Goal: Transaction & Acquisition: Purchase product/service

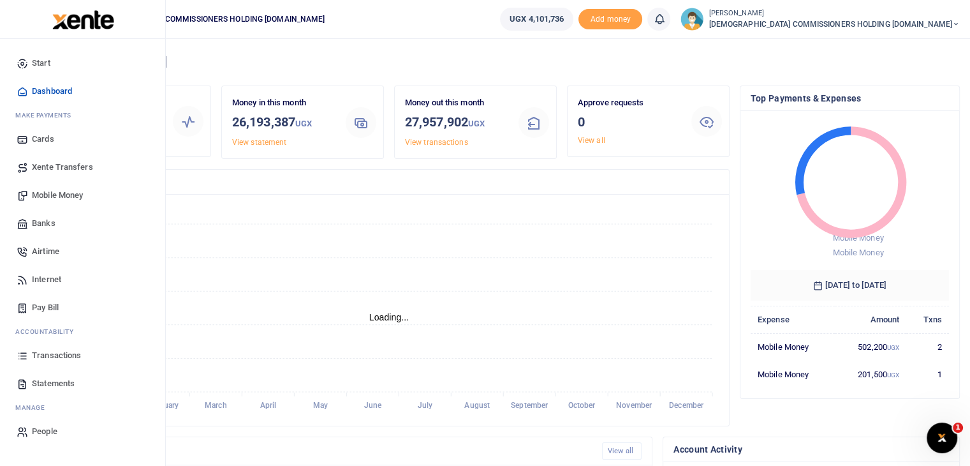
scroll to position [10, 10]
click at [52, 193] on span "Mobile Money" at bounding box center [57, 195] width 51 height 13
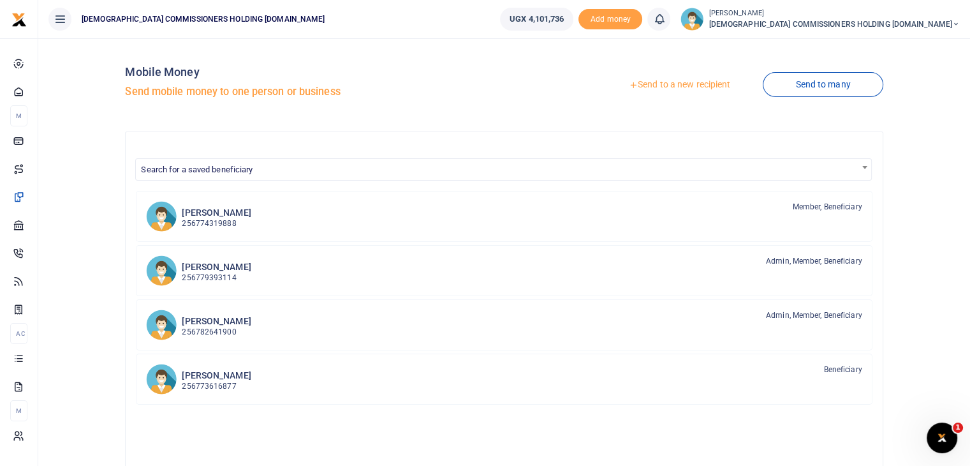
click at [672, 85] on link "Send to a new recipient" at bounding box center [679, 84] width 166 height 23
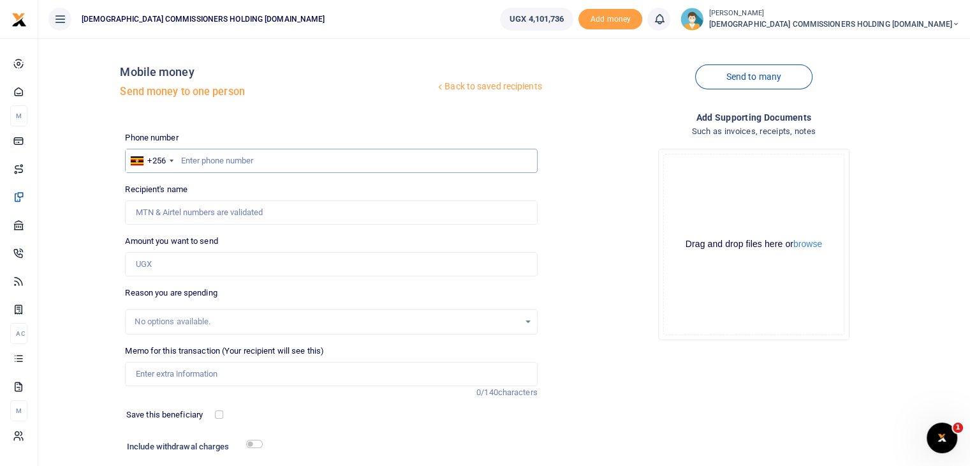
click at [218, 159] on input "text" at bounding box center [331, 161] width 412 height 24
type input "779393114"
type input "[PERSON_NAME]"
type input "779393114"
click at [181, 263] on input "Amount you want to send" at bounding box center [331, 264] width 412 height 24
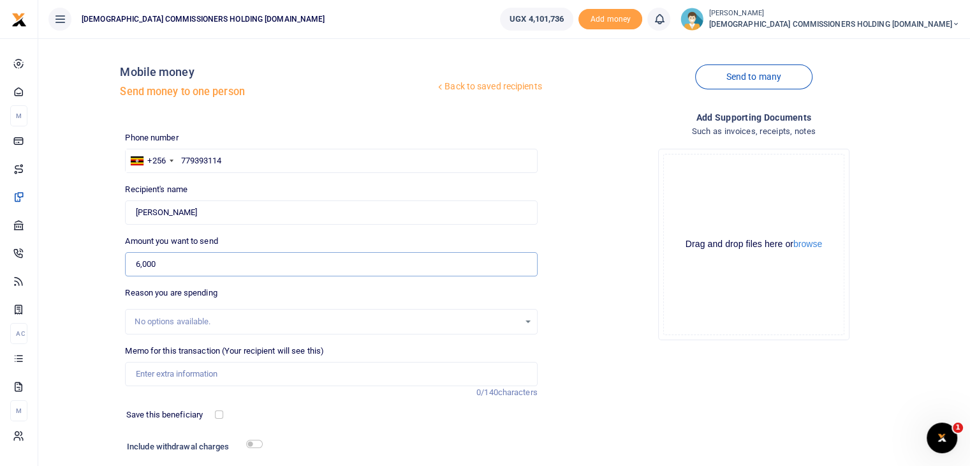
type input "6,000"
click at [174, 371] on input "Memo for this transaction (Your recipient will see this)" at bounding box center [331, 374] width 412 height 24
type input "Transport to stanbic bank wandegeya on26th sept 2025"
click at [253, 445] on input "checkbox" at bounding box center [254, 443] width 17 height 8
checkbox input "true"
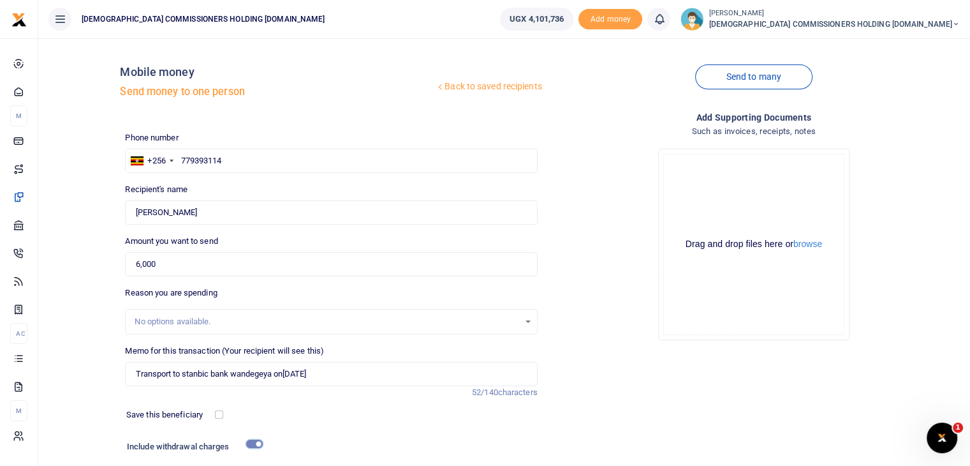
scroll to position [122, 0]
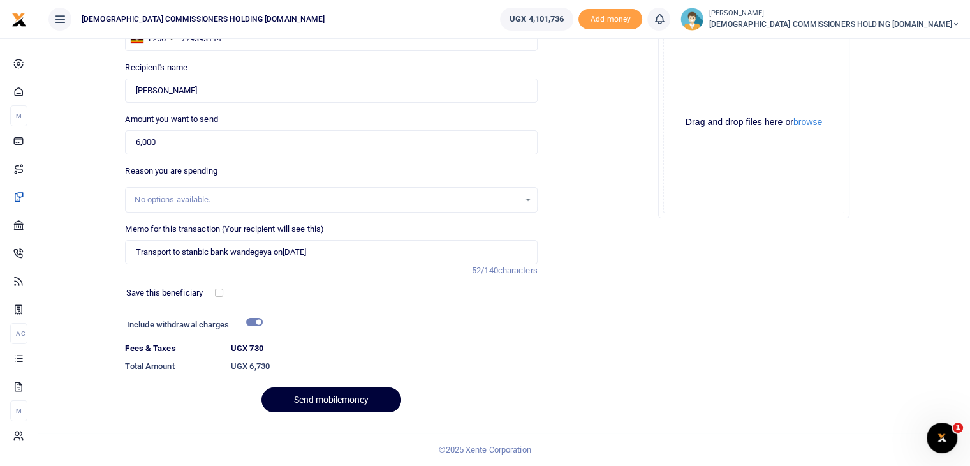
click at [336, 395] on button "Send mobilemoney" at bounding box center [332, 399] width 140 height 25
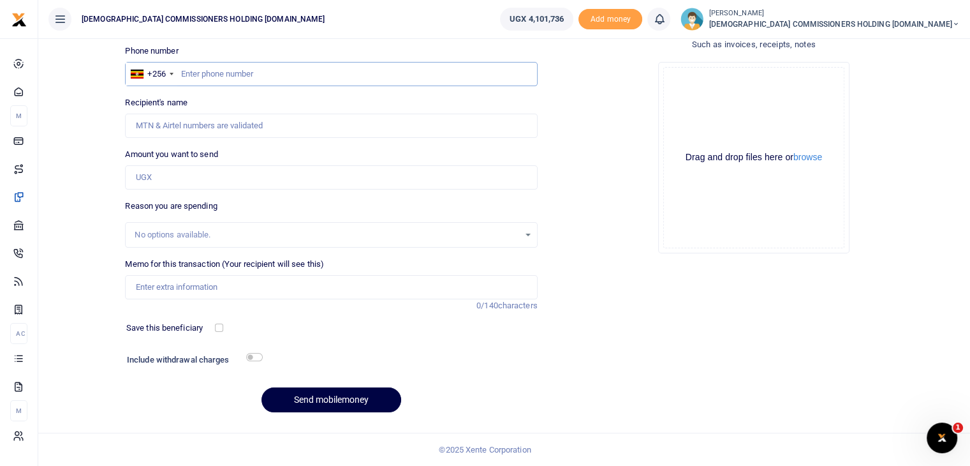
click at [274, 70] on input "text" at bounding box center [331, 74] width 412 height 24
type input "773616877"
type input "Eric Semuteke"
type input "773616877"
click at [189, 184] on input "Amount you want to send" at bounding box center [331, 177] width 412 height 24
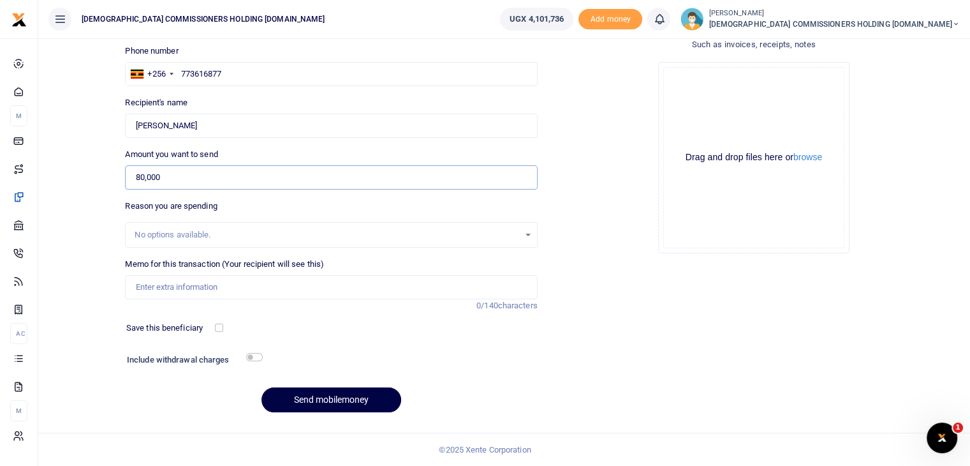
type input "80,000"
click at [172, 285] on input "Memo for this transaction (Your recipient will see this)" at bounding box center [331, 287] width 412 height 24
type input "Payment"
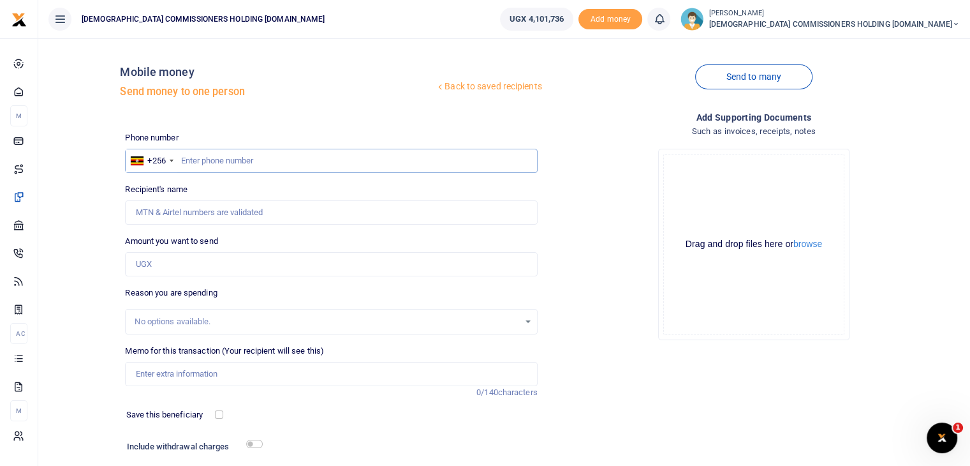
click at [225, 163] on input "text" at bounding box center [331, 161] width 412 height 24
type input "743530862"
type input "[PERSON_NAME]"
type input "743530862"
click at [174, 269] on input "Amount you want to send" at bounding box center [331, 264] width 412 height 24
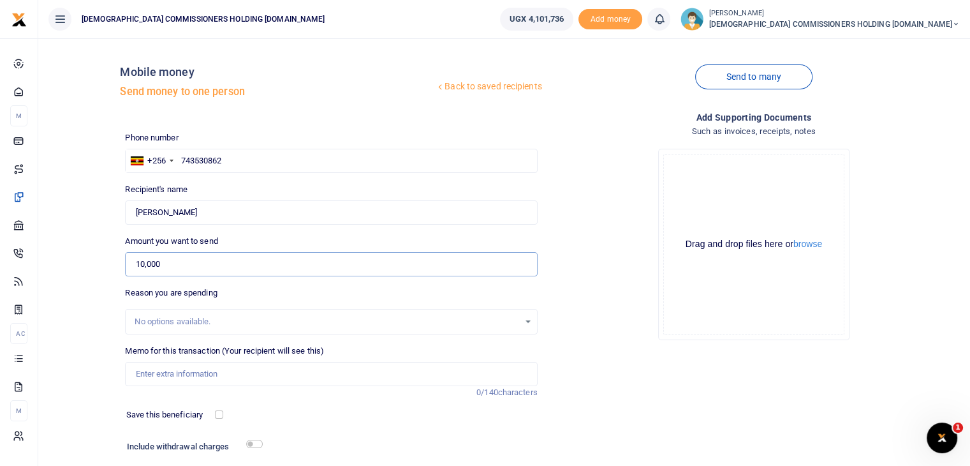
type input "10,000"
click at [162, 371] on input "Memo for this transaction (Your recipient will see this)" at bounding box center [331, 374] width 412 height 24
type input "Transport to [GEOGRAPHIC_DATA] to open for the client rental on [DATE]"
click at [258, 446] on input "checkbox" at bounding box center [254, 443] width 17 height 8
checkbox input "true"
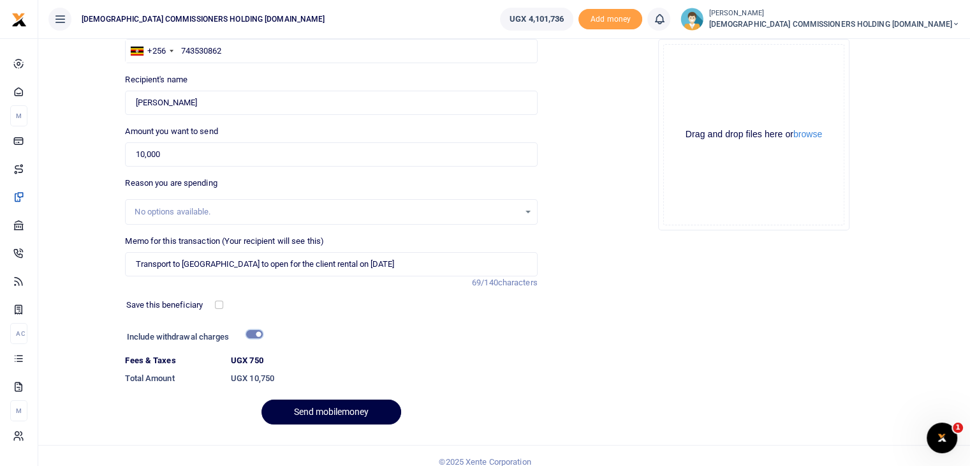
scroll to position [122, 0]
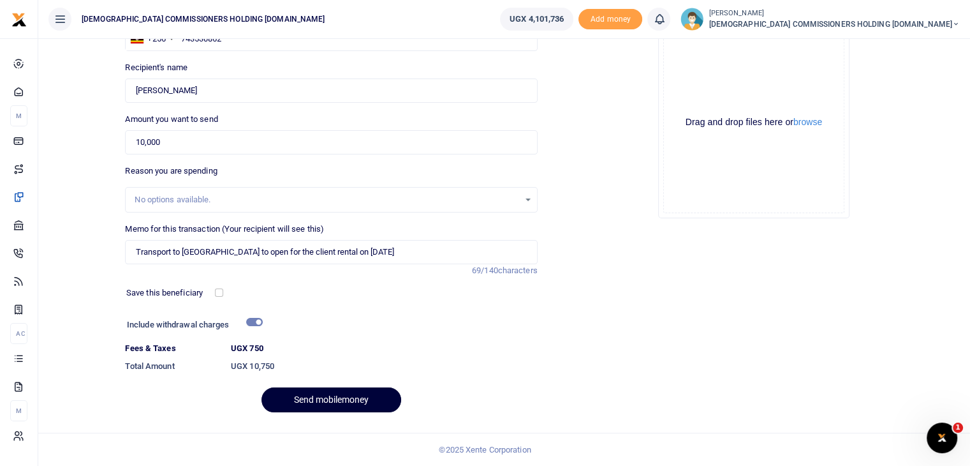
click at [337, 395] on button "Send mobilemoney" at bounding box center [332, 399] width 140 height 25
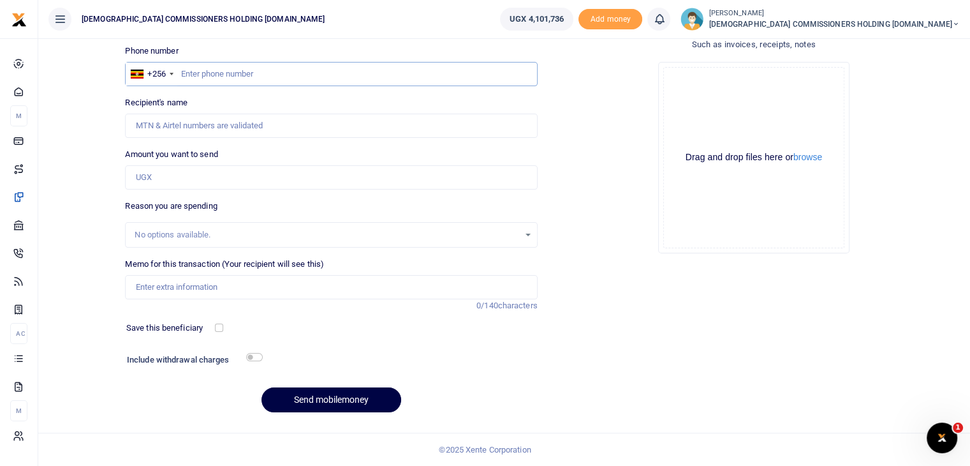
click at [208, 77] on input "text" at bounding box center [331, 74] width 412 height 24
type input "779393114"
type input "[PERSON_NAME]"
type input "779393114"
click at [177, 178] on input "Amount you want to send" at bounding box center [331, 177] width 412 height 24
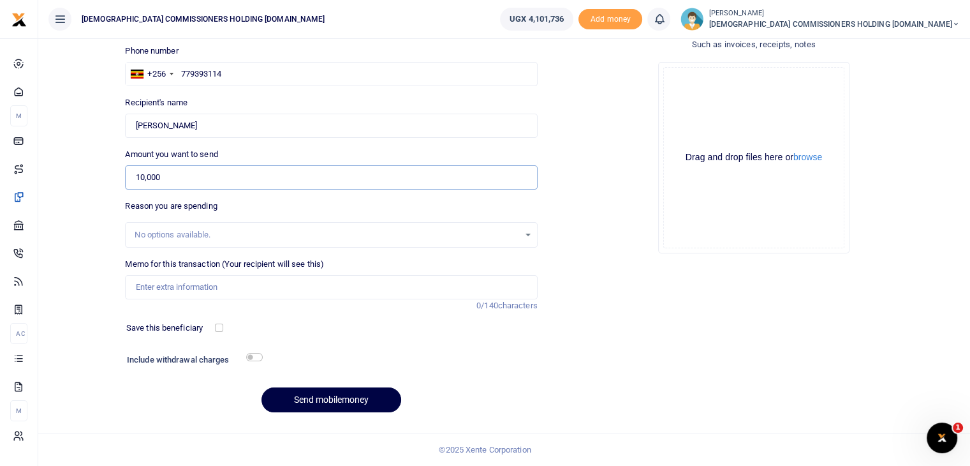
type input "10,000"
click at [207, 288] on input "Memo for this transaction (Your recipient will see this)" at bounding box center [331, 287] width 412 height 24
type input "Transport refund paid to Tony with sick child request by CEO"
click at [260, 357] on input "checkbox" at bounding box center [254, 357] width 17 height 8
checkbox input "true"
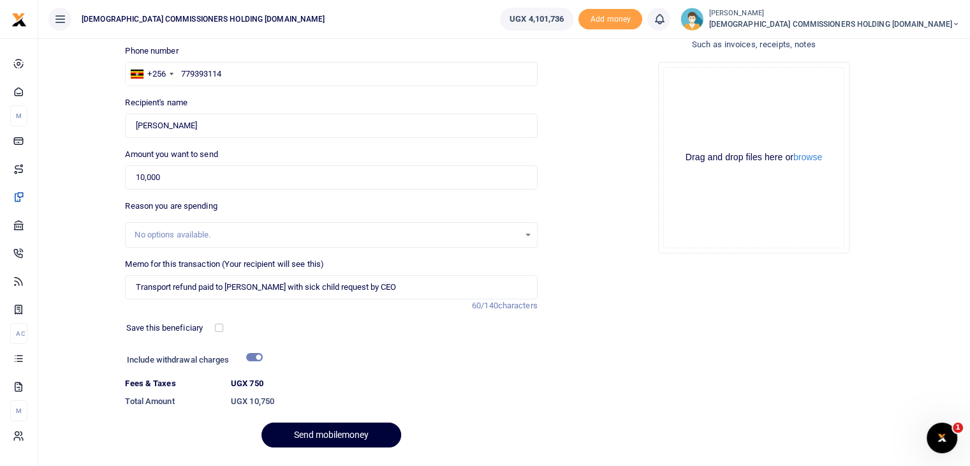
click at [313, 432] on button "Send mobilemoney" at bounding box center [332, 434] width 140 height 25
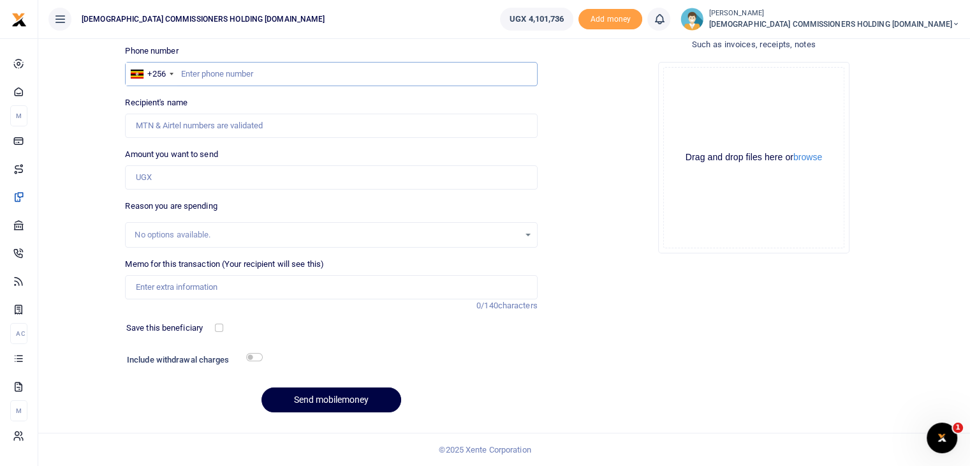
click at [239, 71] on input "text" at bounding box center [331, 74] width 412 height 24
type input "772683581"
type input "Israel Shipuya"
type input "782683561"
type input "Wellens Kashumba Nuwamanya"
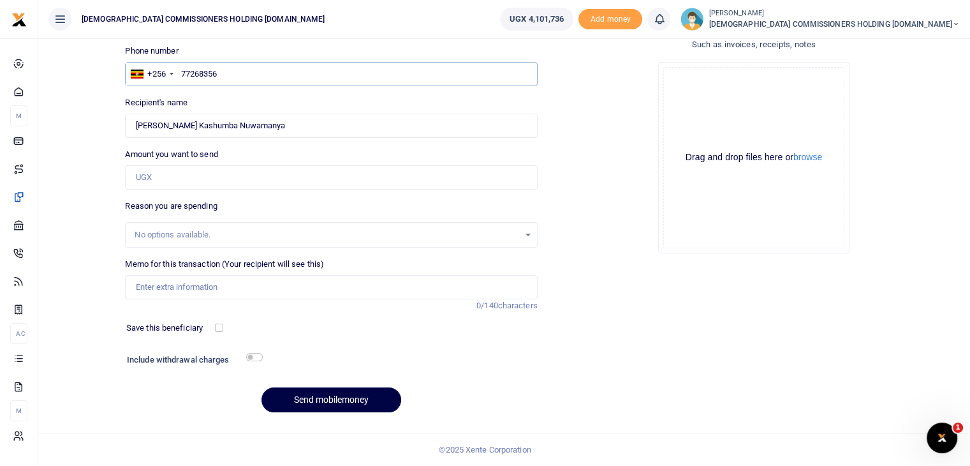
type input "772683561"
type input "Annah Rwakabunde"
type input "772683561"
click at [176, 186] on input "Amount you want to send" at bounding box center [331, 177] width 412 height 24
type input "20,000"
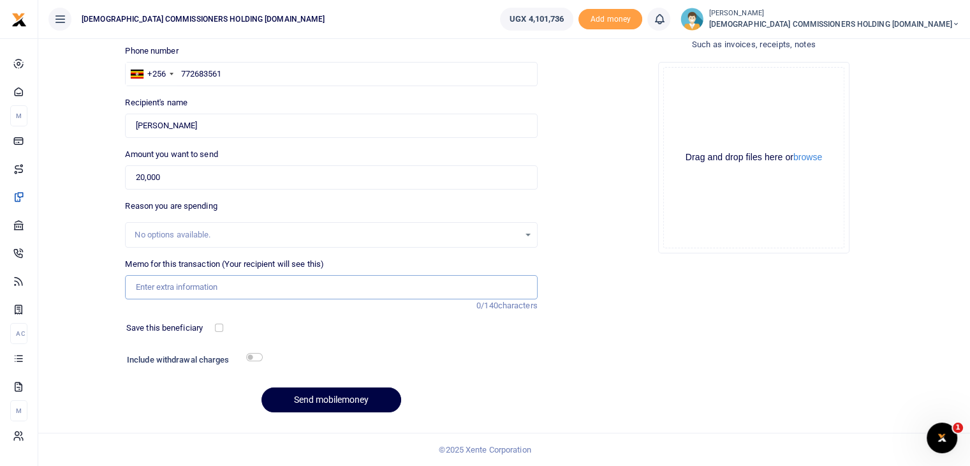
click at [161, 295] on input "Memo for this transaction (Your recipient will see this)" at bounding box center [331, 287] width 412 height 24
type input "Transport refund paid to Birungi request by CEO"
click at [255, 358] on input "checkbox" at bounding box center [254, 357] width 17 height 8
checkbox input "true"
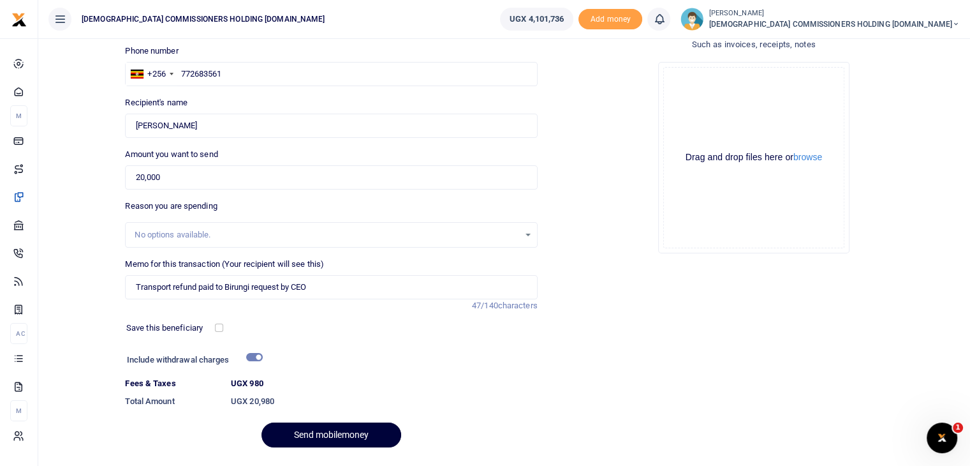
click at [335, 432] on button "Send mobilemoney" at bounding box center [332, 434] width 140 height 25
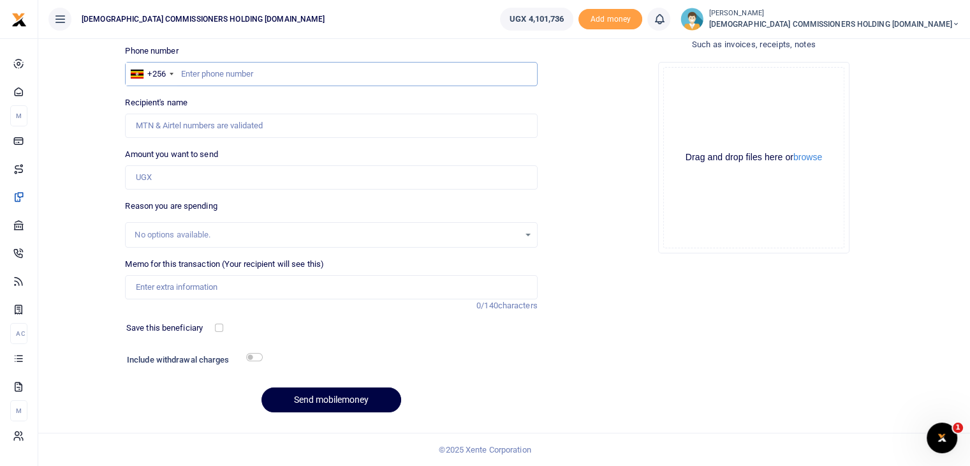
click at [214, 70] on input "text" at bounding box center [331, 74] width 412 height 24
type input "787659276"
type input "Ceaser Atuhumuza"
type input "787659276"
click at [175, 169] on input "Amount you want to send" at bounding box center [331, 177] width 412 height 24
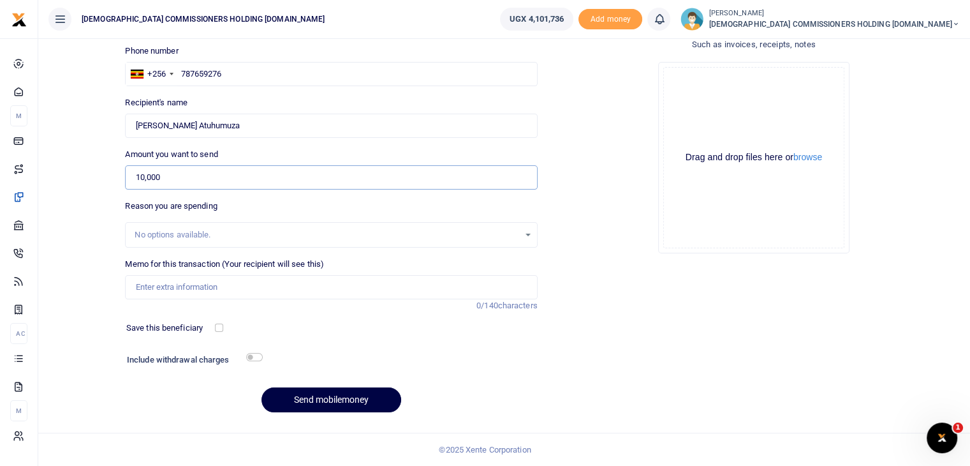
type input "10,000"
click at [170, 281] on input "Memo for this transaction (Your recipient will see this)" at bounding box center [331, 287] width 412 height 24
type input "Transport refund having given William to Namirembe during the removal of the te…"
click at [255, 357] on input "checkbox" at bounding box center [254, 357] width 17 height 8
checkbox input "true"
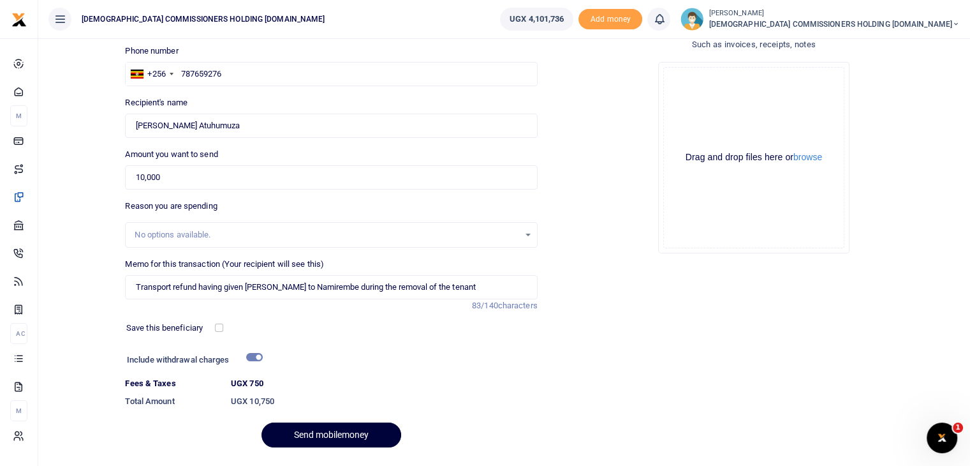
click at [336, 432] on button "Send mobilemoney" at bounding box center [332, 434] width 140 height 25
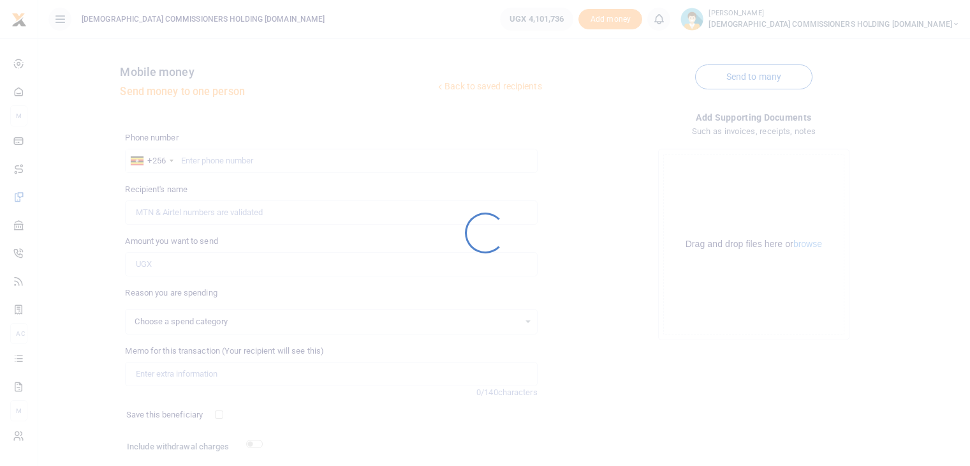
select select
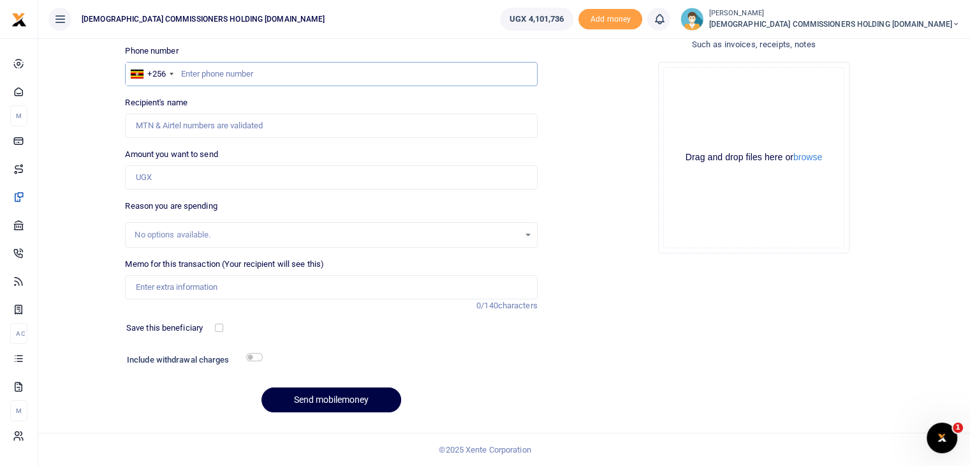
click at [216, 77] on input "text" at bounding box center [331, 74] width 412 height 24
type input "704897821"
type input "[PERSON_NAME]"
click at [172, 182] on input "Amount you want to send" at bounding box center [331, 177] width 412 height 24
click at [230, 71] on input "704897821" at bounding box center [331, 74] width 412 height 24
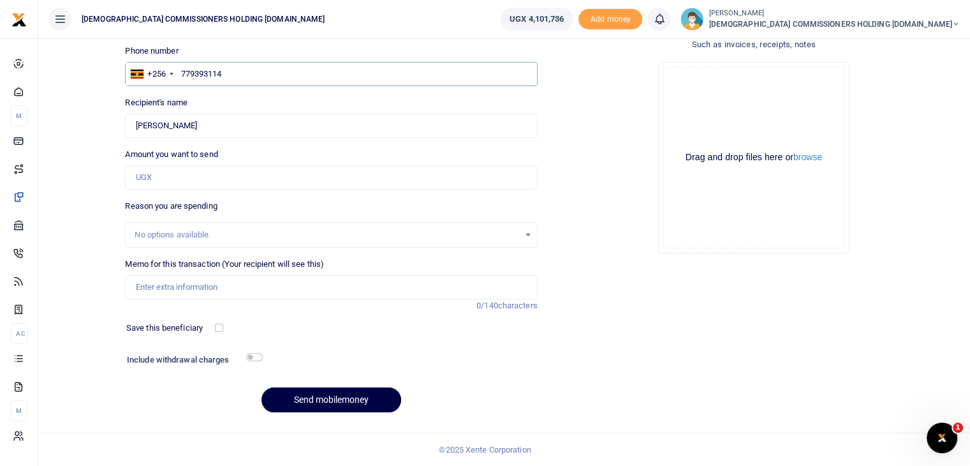
type input "779393114"
click at [227, 127] on input "Found" at bounding box center [331, 126] width 412 height 24
click at [175, 174] on input "Amount you want to send" at bounding box center [331, 177] width 412 height 24
type input "8,000"
click at [168, 285] on input "Memo for this transaction (Your recipient will see this)" at bounding box center [331, 287] width 412 height 24
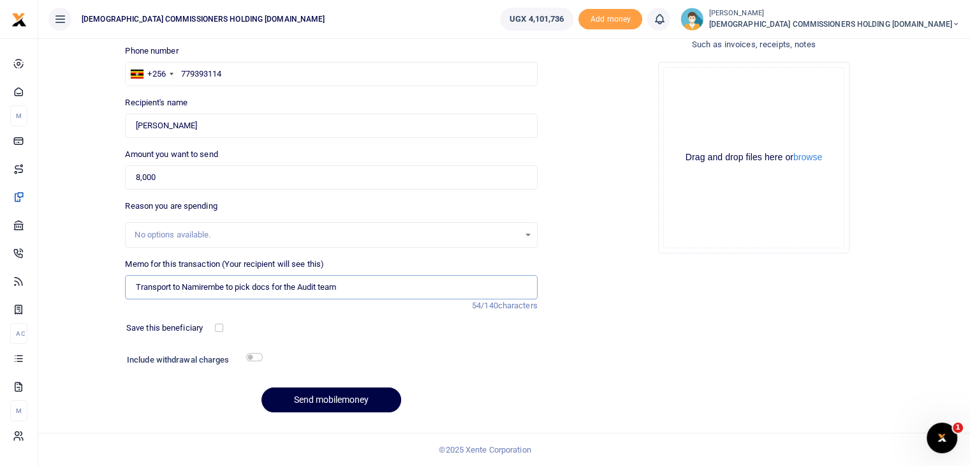
type input "Transport to Namirembe to pick docs for the Audit team"
click at [258, 355] on input "checkbox" at bounding box center [254, 357] width 17 height 8
checkbox input "true"
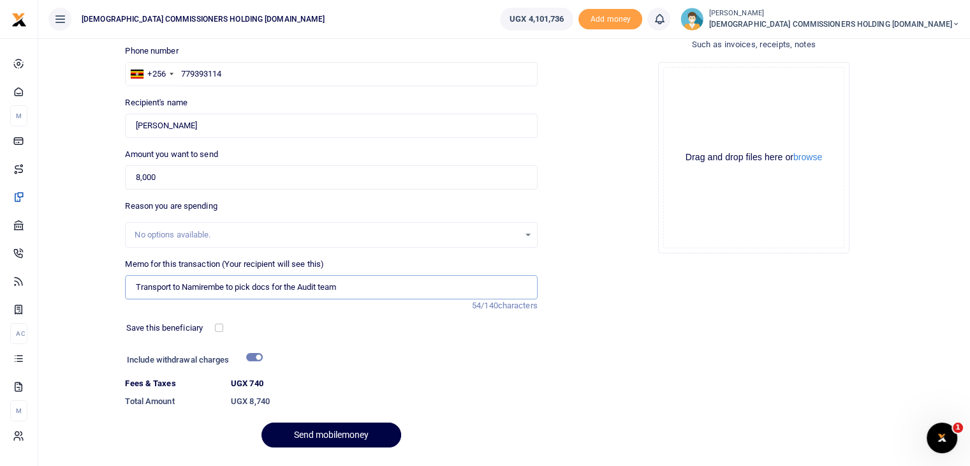
click at [360, 290] on input "Transport to Namirembe to pick docs for the Audit team" at bounding box center [331, 287] width 412 height 24
type input "Transport to Namirembe to pick docs for the Audit team on church house shares"
click at [318, 433] on button "Send mobilemoney" at bounding box center [332, 434] width 140 height 25
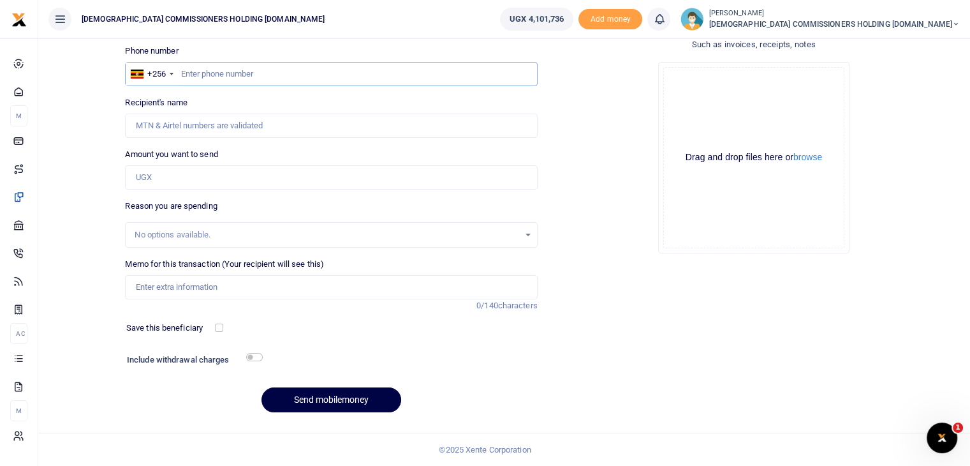
click at [219, 72] on input "text" at bounding box center [331, 74] width 412 height 24
type input "772683561"
type input "[PERSON_NAME]"
type input "772683561"
click at [186, 177] on input "Amount you want to send" at bounding box center [331, 177] width 412 height 24
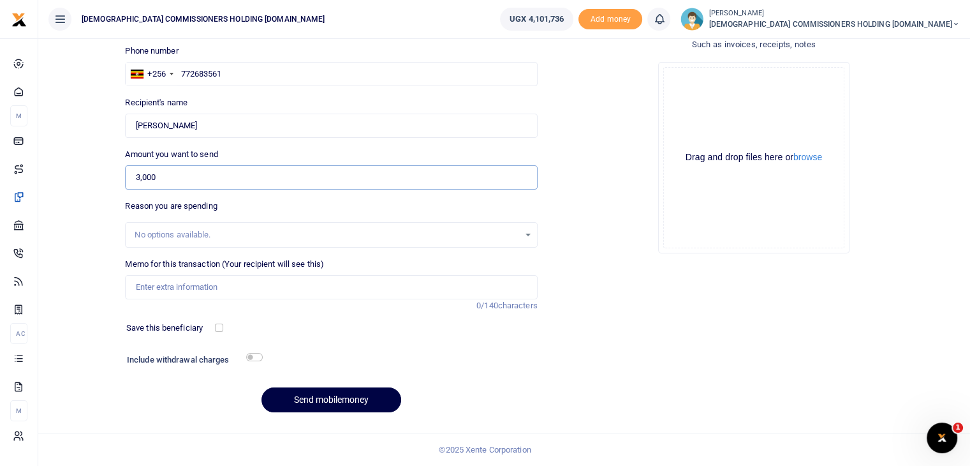
type input "3,000"
click at [158, 283] on input "Memo for this transaction (Your recipient will see this)" at bounding box center [331, 287] width 412 height 24
click at [254, 287] on input "Transport refund to deliver books from Uganda bookshop" at bounding box center [331, 287] width 412 height 24
type input "Transport refund to deliver stationery from [GEOGRAPHIC_DATA] bookshop"
click at [257, 357] on input "checkbox" at bounding box center [254, 357] width 17 height 8
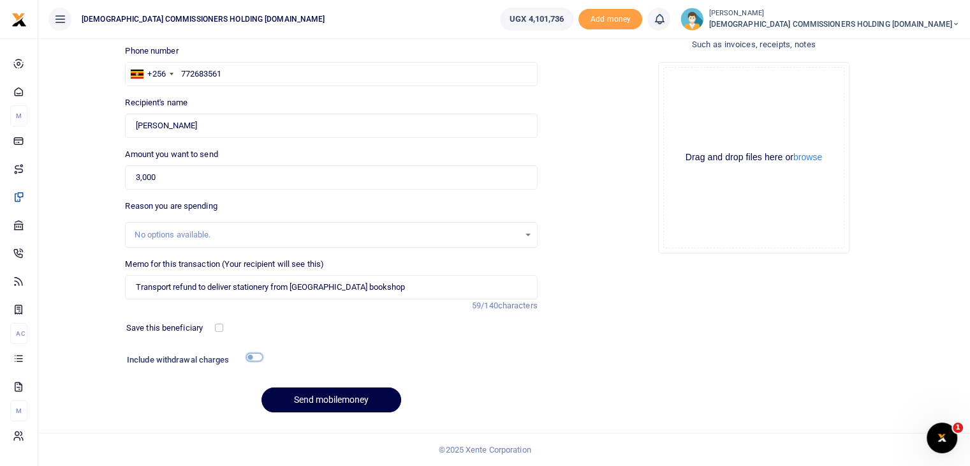
checkbox input "true"
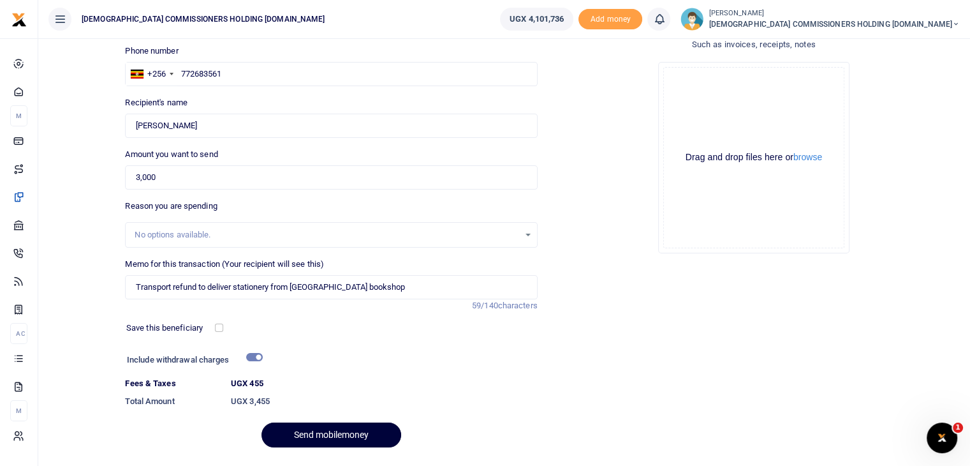
click at [318, 430] on button "Send mobilemoney" at bounding box center [332, 434] width 140 height 25
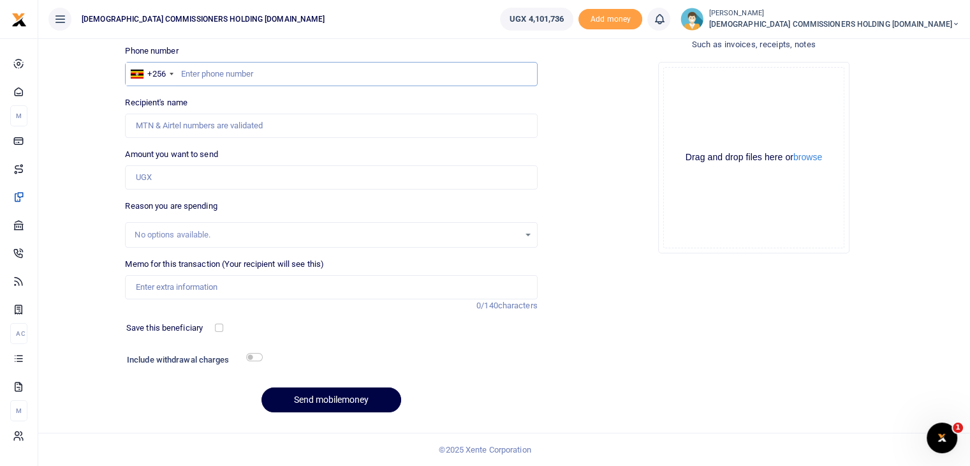
click at [216, 77] on input "text" at bounding box center [331, 74] width 412 height 24
type input "779393114"
type input "[PERSON_NAME]"
type input "779393114"
click at [175, 182] on input "Amount you want to send" at bounding box center [331, 177] width 412 height 24
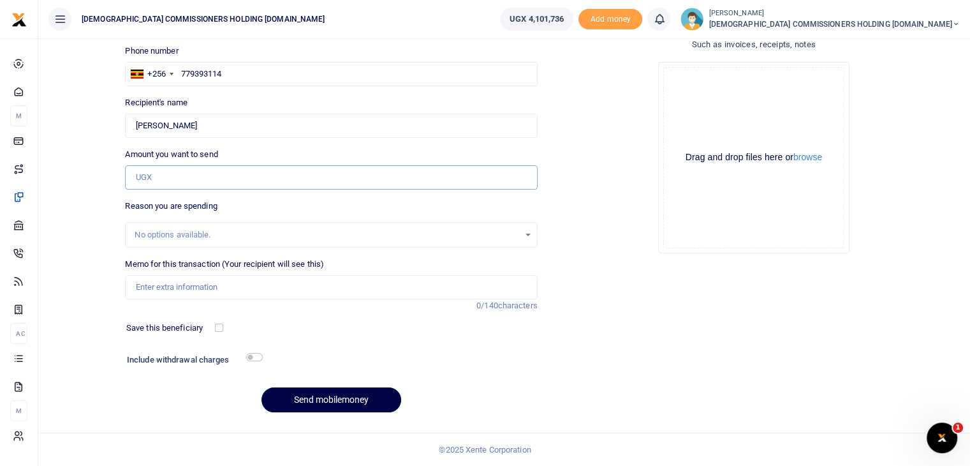
type input "2"
type input "15,000"
click at [161, 286] on input "Memo for this transaction (Your recipient will see this)" at bounding box center [331, 287] width 412 height 24
type input "Transport to Ndeeba to pick a new cheque book"
click at [256, 357] on input "checkbox" at bounding box center [254, 357] width 17 height 8
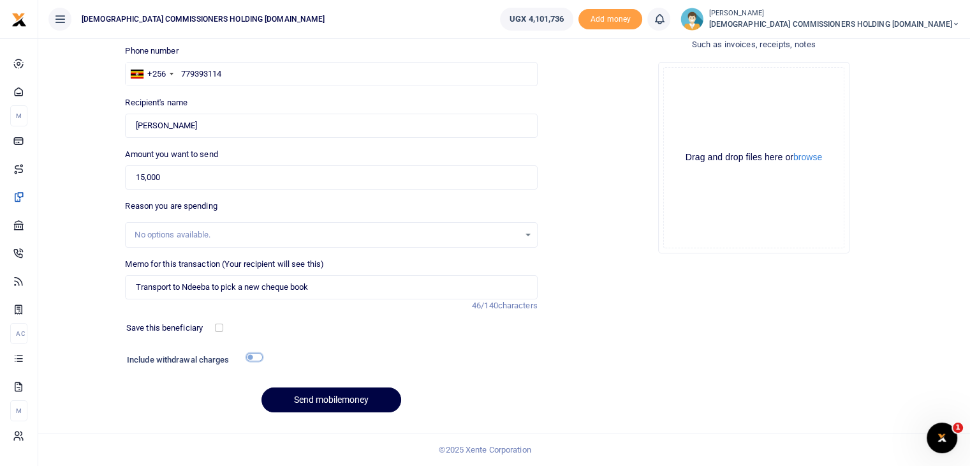
checkbox input "true"
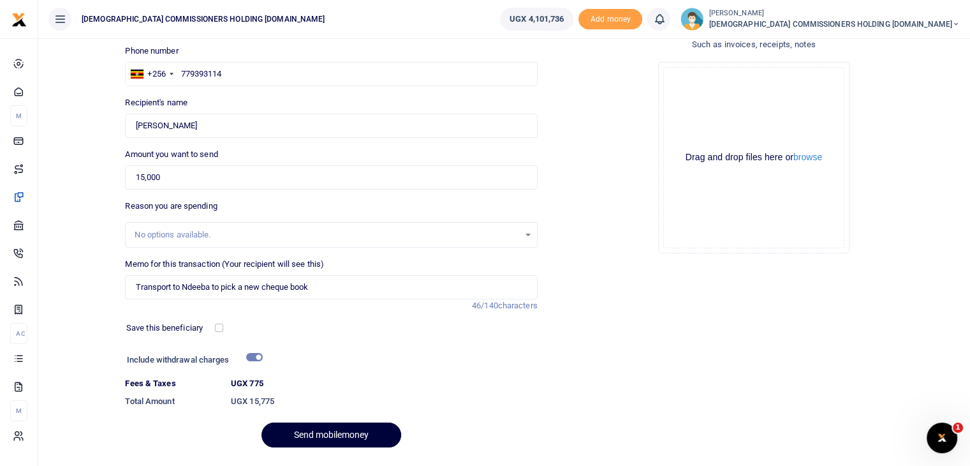
click at [328, 432] on button "Send mobilemoney" at bounding box center [332, 434] width 140 height 25
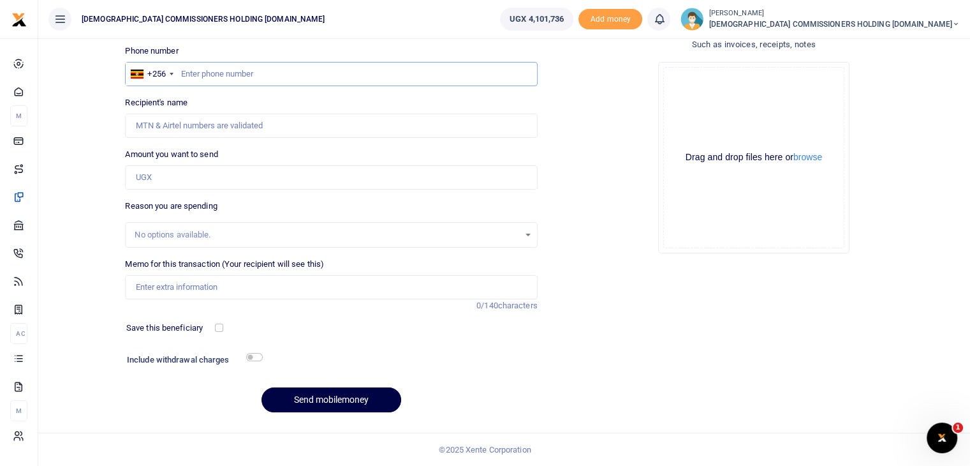
click at [211, 75] on input "text" at bounding box center [331, 74] width 412 height 24
type input "779393114"
type input "[PERSON_NAME]"
type input "779393114"
click at [169, 179] on input "Amount you want to send" at bounding box center [331, 177] width 412 height 24
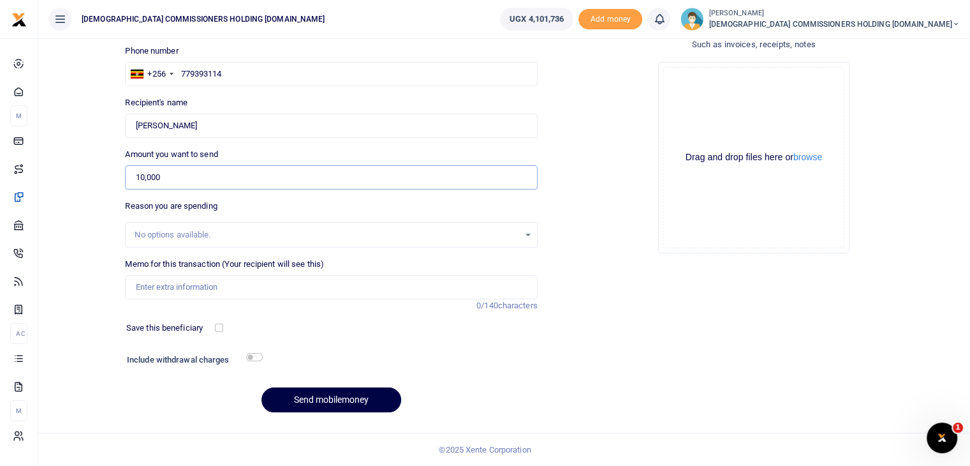
type input "10,000"
click at [159, 286] on input "Memo for this transaction (Your recipient will see this)" at bounding box center [331, 287] width 412 height 24
type input "Transport to Namirembe to get documents for the Audit team on 23rd Sept 2025"
click at [259, 357] on input "checkbox" at bounding box center [254, 357] width 17 height 8
checkbox input "true"
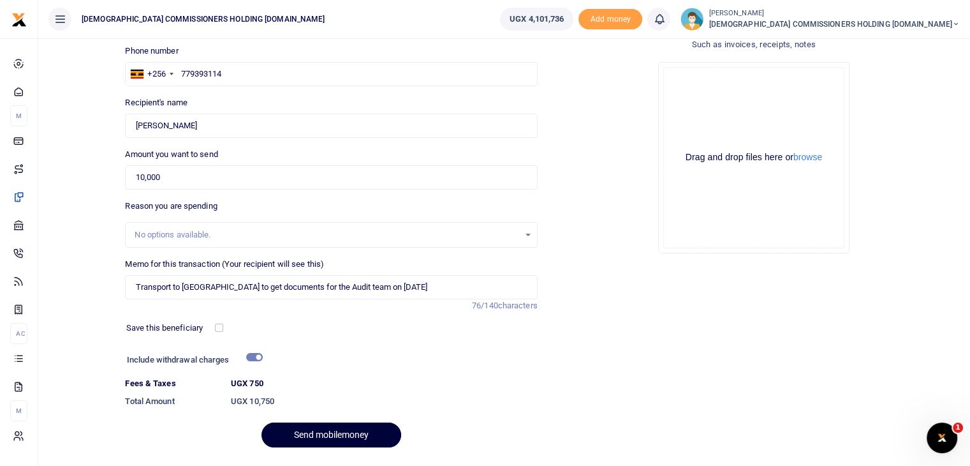
click at [327, 432] on button "Send mobilemoney" at bounding box center [332, 434] width 140 height 25
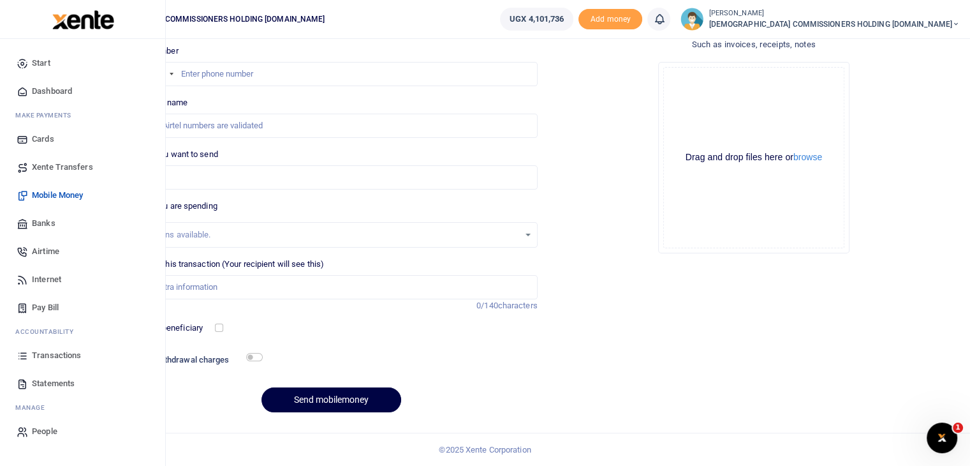
click at [50, 355] on span "Transactions" at bounding box center [56, 355] width 49 height 13
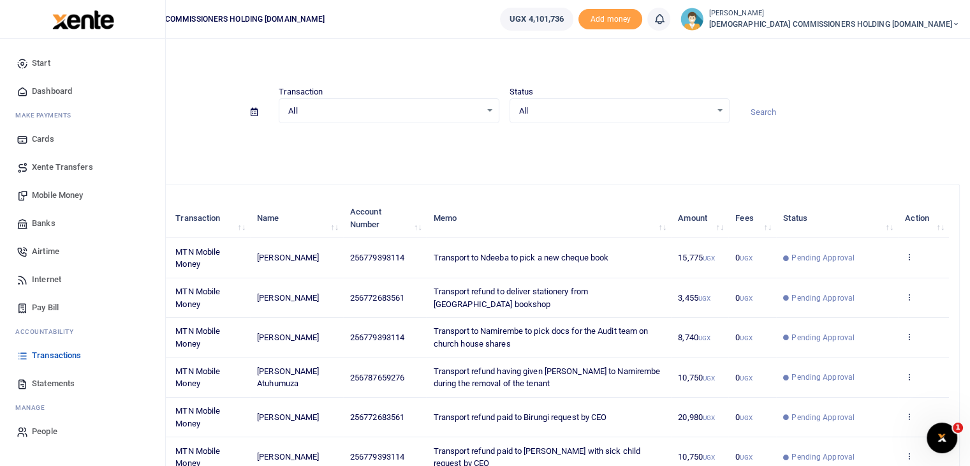
click at [50, 192] on span "Mobile Money" at bounding box center [57, 195] width 51 height 13
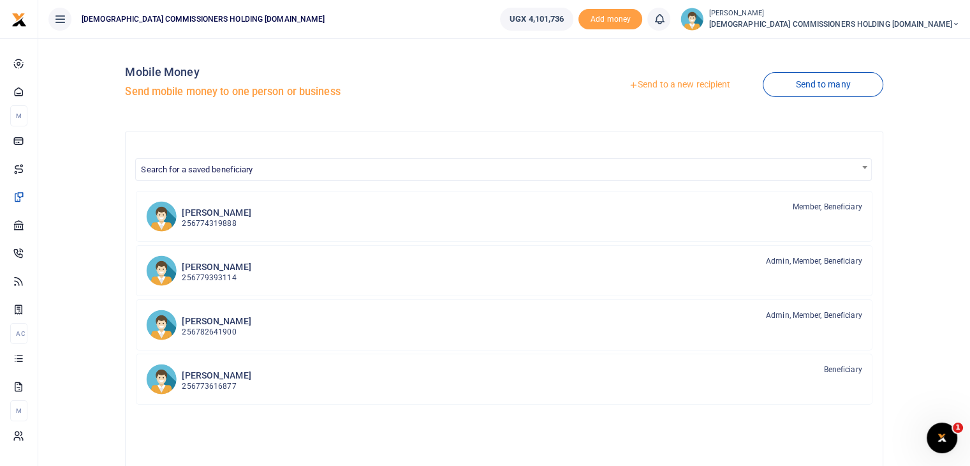
click at [652, 85] on link "Send to a new recipient" at bounding box center [679, 84] width 166 height 23
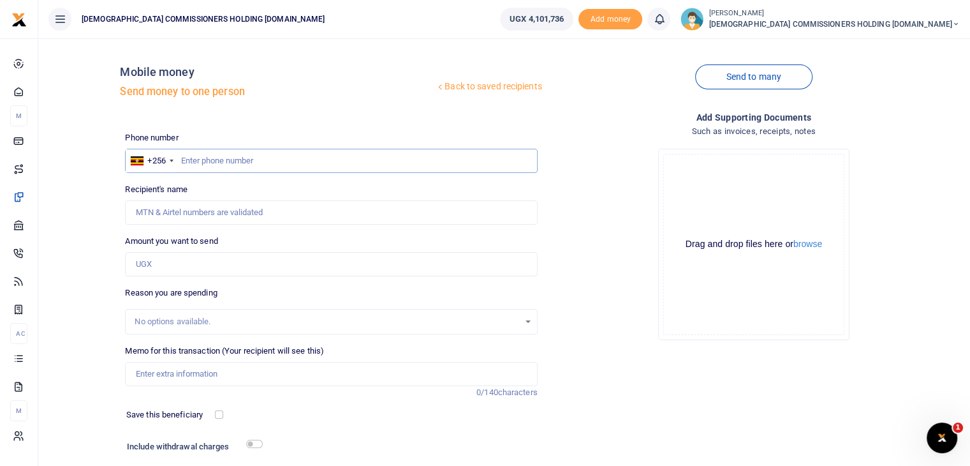
click at [252, 156] on input "text" at bounding box center [331, 161] width 412 height 24
type input "773616877"
type input "Eric Semuteke"
type input "773616877"
click at [175, 263] on input "Amount you want to send" at bounding box center [331, 264] width 412 height 24
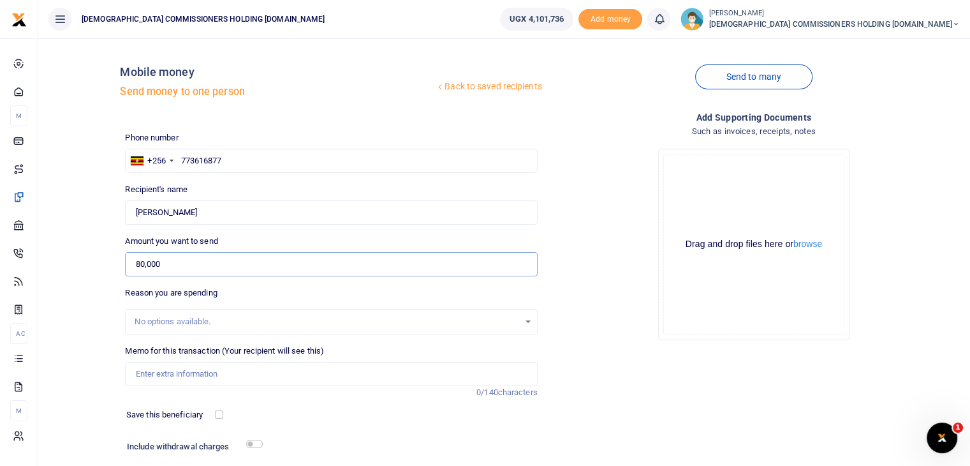
type input "80,000"
click at [177, 379] on input "Memo for this transaction (Your recipient will see this)" at bounding box center [331, 374] width 412 height 24
type input "Payment for Handbrake adjustment for motor vehicle UBR 239L on 24th sept 2025"
click at [255, 442] on input "checkbox" at bounding box center [254, 443] width 17 height 8
checkbox input "true"
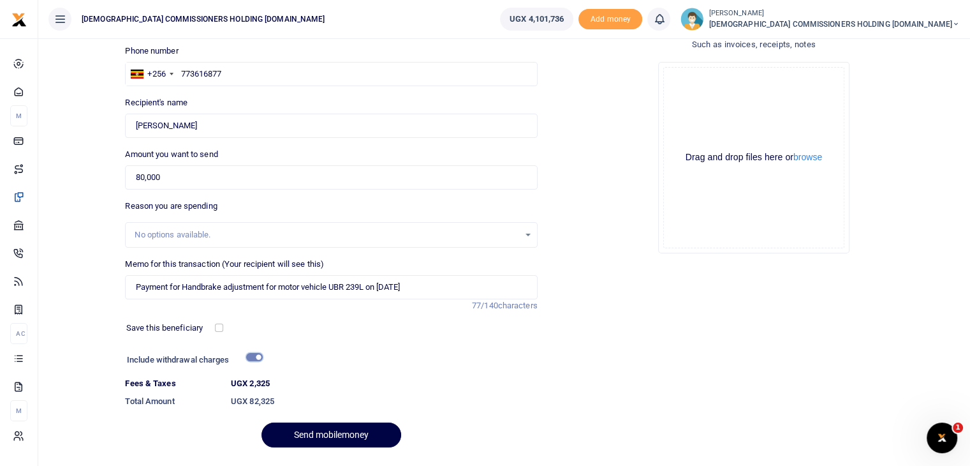
scroll to position [122, 0]
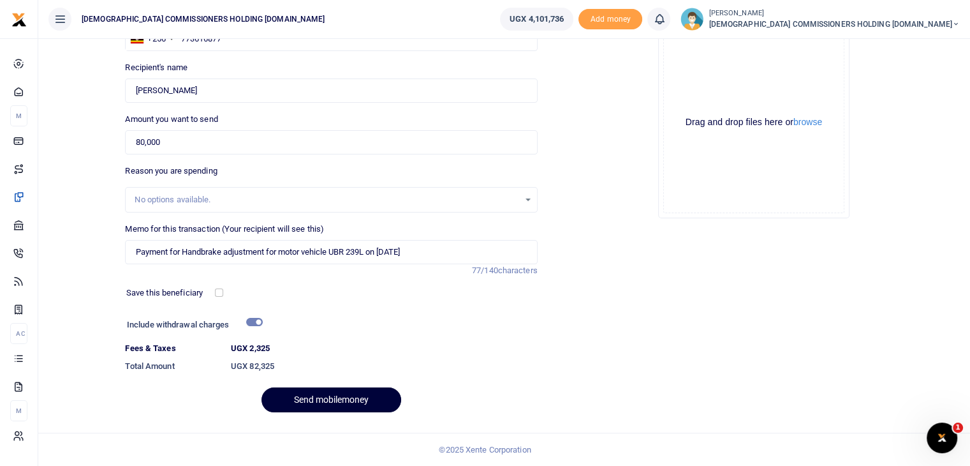
click at [321, 399] on button "Send mobilemoney" at bounding box center [332, 399] width 140 height 25
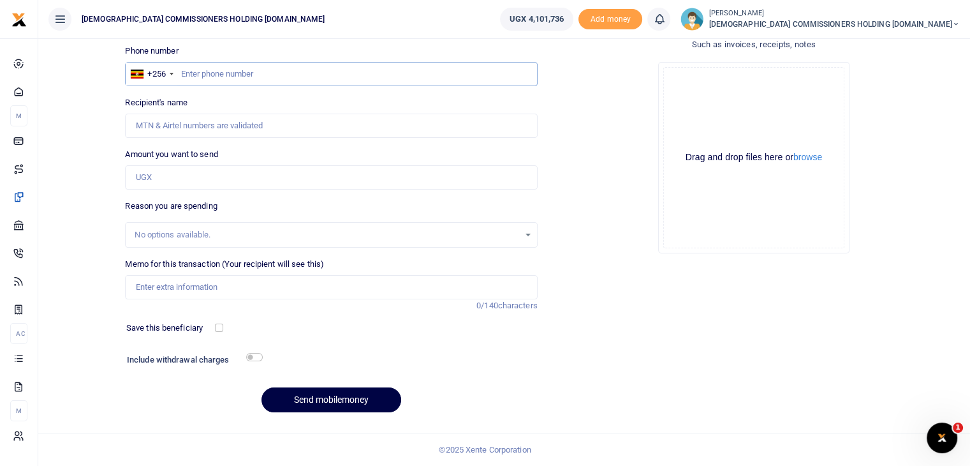
click at [207, 77] on input "text" at bounding box center [331, 74] width 412 height 24
type input "704748623"
type input "Emmanuelomach Otim"
type input "704748623"
click at [169, 182] on input "Amount you want to send" at bounding box center [331, 177] width 412 height 24
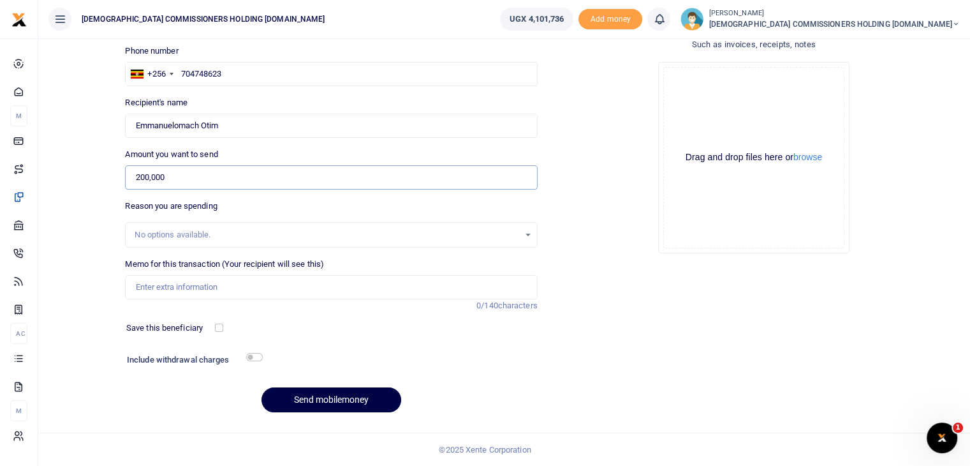
type input "200,000"
click at [163, 286] on input "Memo for this transaction (Your recipient will see this)" at bounding box center [331, 287] width 412 height 24
drag, startPoint x: 135, startPoint y: 287, endPoint x: 408, endPoint y: 294, distance: 272.4
click at [408, 294] on input "Perdiem for 1 day to Nabugabo on 11th sept 2025 to attend site meeting" at bounding box center [331, 287] width 412 height 24
type input "Perdiem for 1 day to Nabugabo on 11th sept 2025 to attend site meeting"
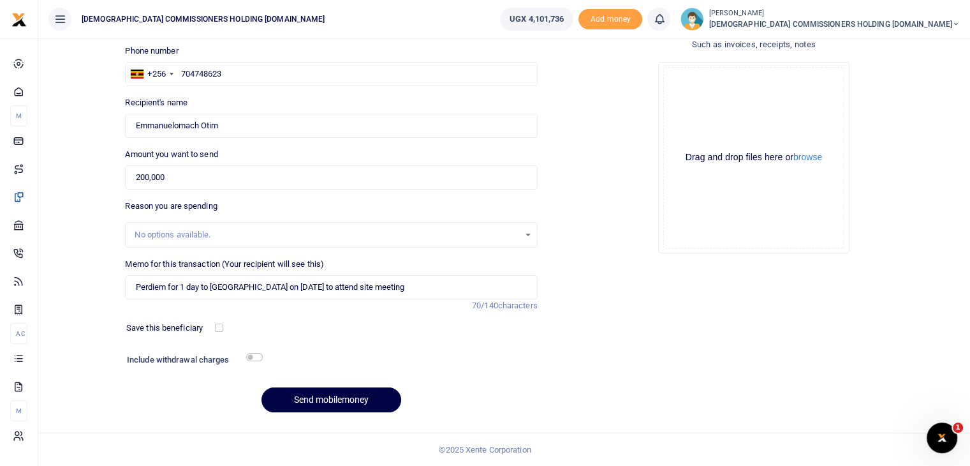
click at [421, 341] on div "Phone number +256 Uganda +256 704748623 Phone is required. Recipient's name Fou…" at bounding box center [331, 234] width 422 height 378
click at [319, 397] on button "Send mobilemoney" at bounding box center [332, 399] width 140 height 25
click at [200, 76] on input "text" at bounding box center [331, 74] width 412 height 24
type input "700787083"
type input "[PERSON_NAME]"
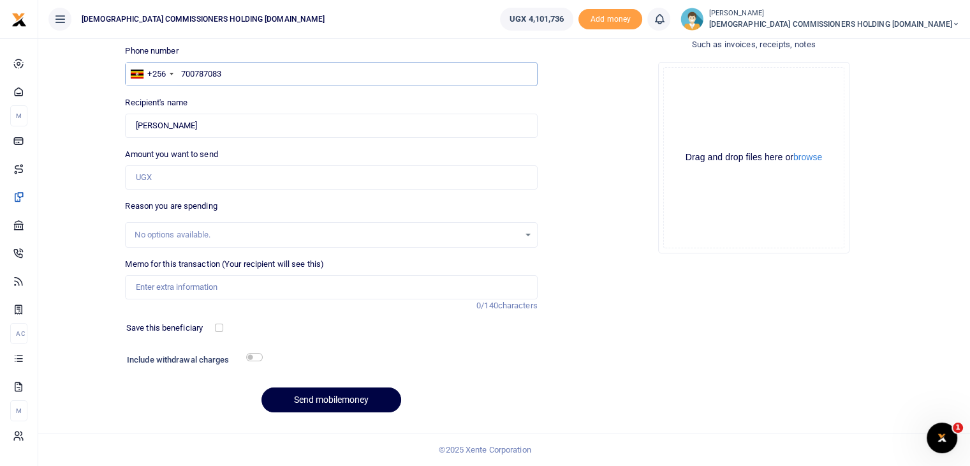
type input "700787083"
click at [191, 174] on input "Amount you want to send" at bounding box center [331, 177] width 412 height 24
type input "200,000"
click at [161, 284] on input "Memo for this transaction (Your recipient will see this)" at bounding box center [331, 287] width 412 height 24
paste input "Perdiem for 1 day to [GEOGRAPHIC_DATA] on [DATE] to attend site meeting"
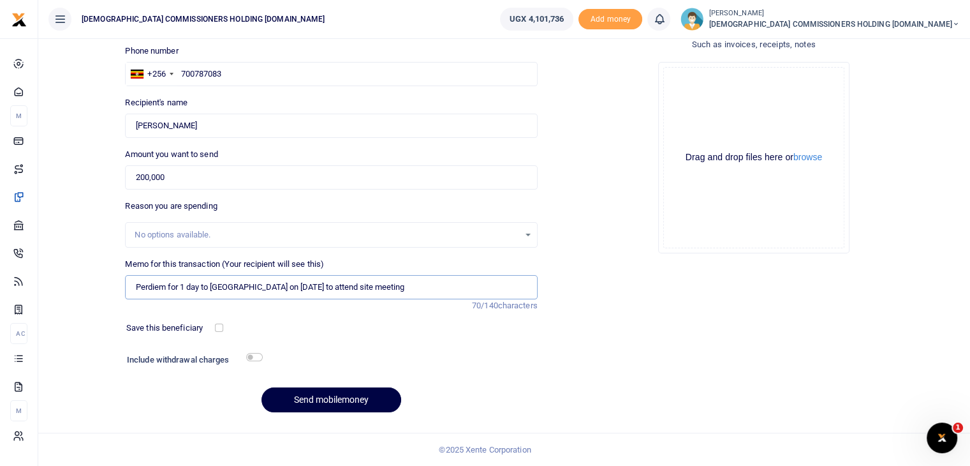
click at [331, 287] on input "Perdiem for 1 day to [GEOGRAPHIC_DATA] on [DATE] to attend site meeting" at bounding box center [331, 287] width 412 height 24
type input "Perdiem for 1 day to [GEOGRAPHIC_DATA] on [DATE] driving Estates officer to att…"
click at [319, 399] on button "Send mobilemoney" at bounding box center [332, 399] width 140 height 25
